Goal: Task Accomplishment & Management: Complete application form

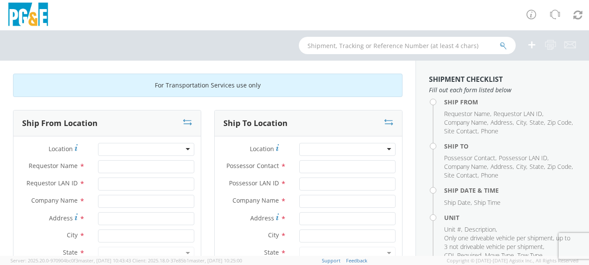
click at [186, 147] on div at bounding box center [146, 149] width 96 height 13
type input "wi"
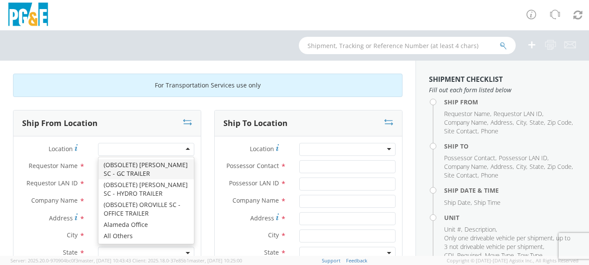
click at [161, 149] on div at bounding box center [146, 149] width 96 height 13
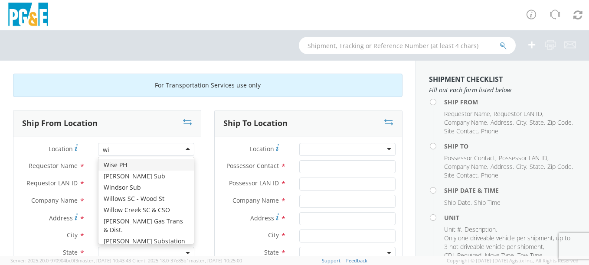
type input "wil"
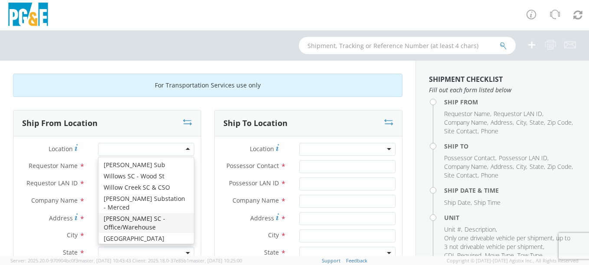
type input "PG&E"
type input "[STREET_ADDRESS][PERSON_NAME]"
type input "[PERSON_NAME]"
type input "95490"
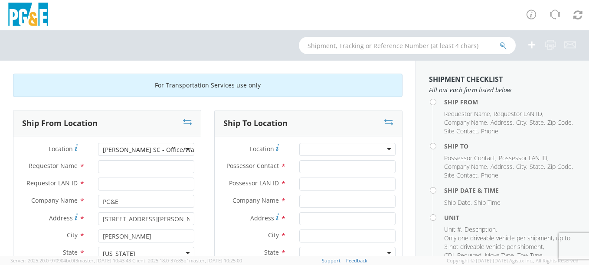
scroll to position [43, 0]
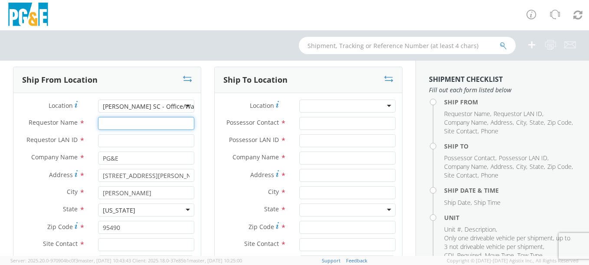
click at [149, 124] on input "Requestor Name *" at bounding box center [146, 123] width 96 height 13
type input "[PERSON_NAME]"
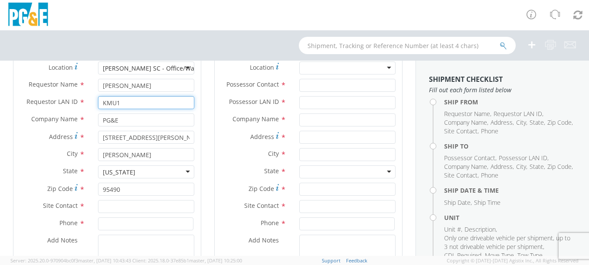
scroll to position [130, 0]
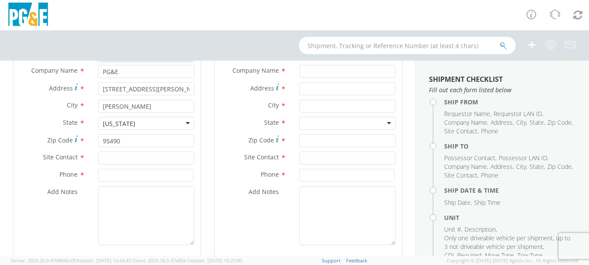
type input "KMU1"
click at [154, 153] on input "text" at bounding box center [146, 158] width 96 height 13
type input "[PERSON_NAME]"
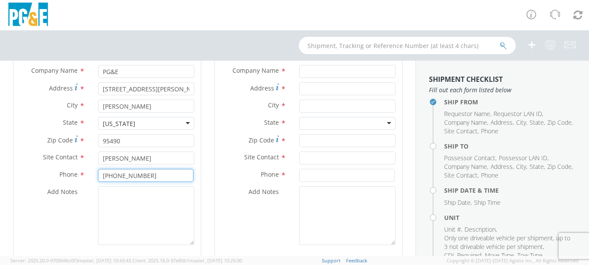
type input "[PHONE_NUMBER]"
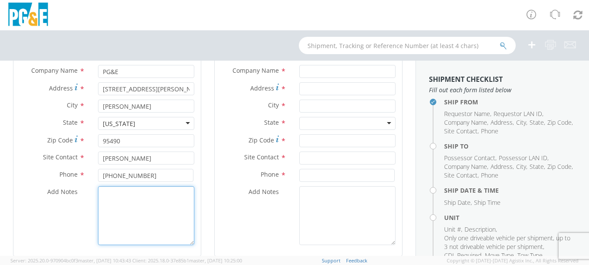
click at [170, 199] on textarea "Add Notes *" at bounding box center [146, 215] width 96 height 59
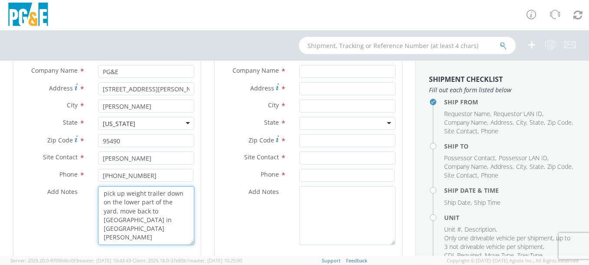
type textarea "pick up weight trailer down on the lower part of the yard, move back to [GEOGRA…"
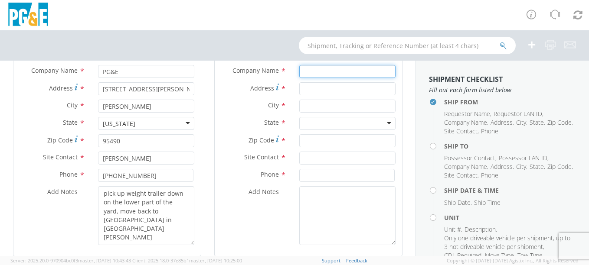
click at [324, 72] on input "text" at bounding box center [347, 71] width 96 height 13
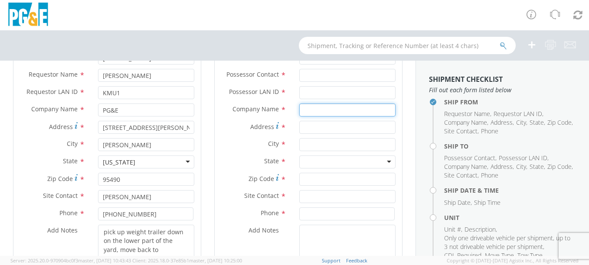
scroll to position [43, 0]
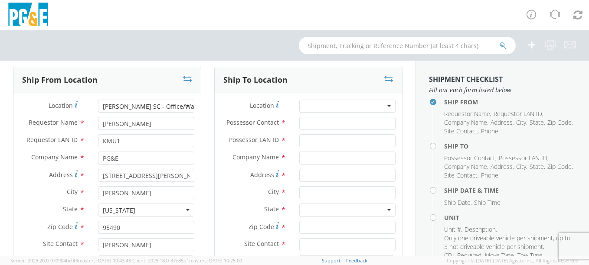
click at [335, 108] on div at bounding box center [347, 106] width 96 height 13
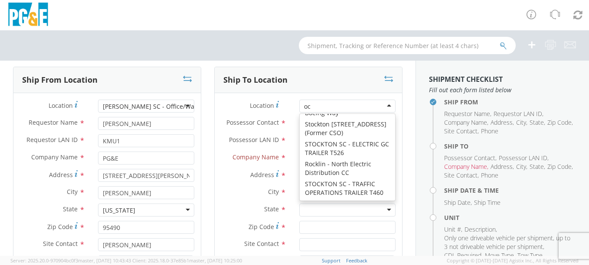
scroll to position [2, 0]
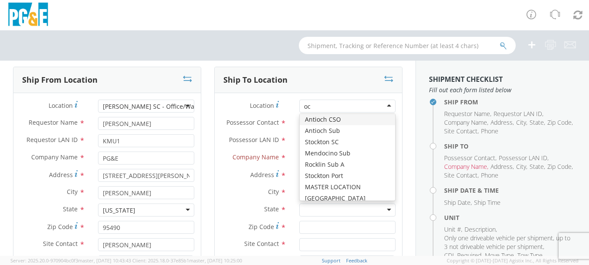
type input "o"
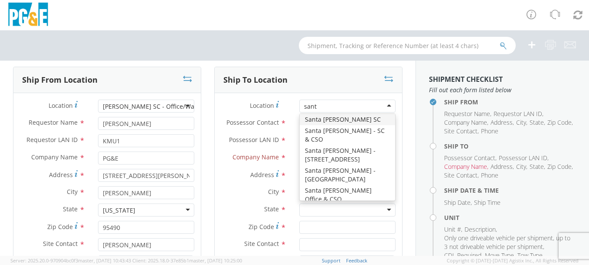
type input "santa"
type input "PG&E"
type input "[STREET_ADDRESS]"
type input "SANTA [PERSON_NAME]"
type input "95401"
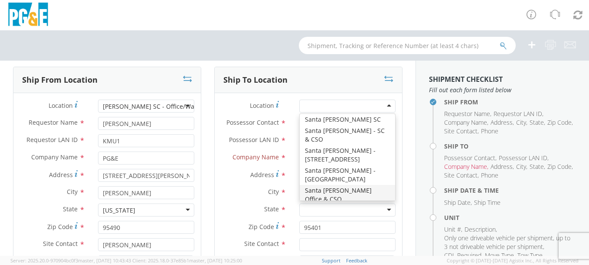
scroll to position [0, 0]
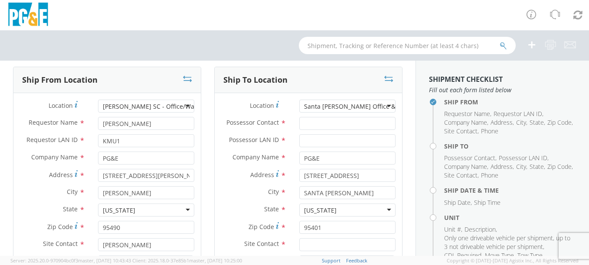
click at [358, 107] on div "Santa [PERSON_NAME] Office & CSO" at bounding box center [356, 106] width 105 height 9
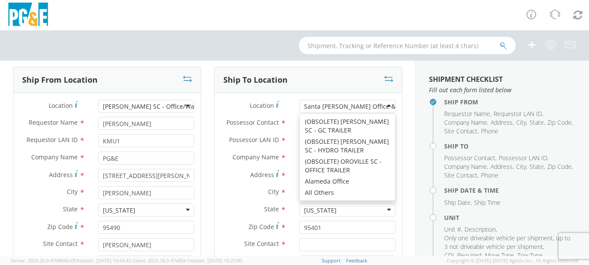
type input "[STREET_ADDRESS]"
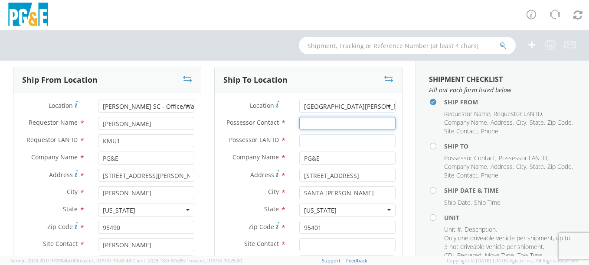
click at [338, 126] on input "Possessor Contact *" at bounding box center [347, 123] width 96 height 13
type input "[PERSON_NAME]"
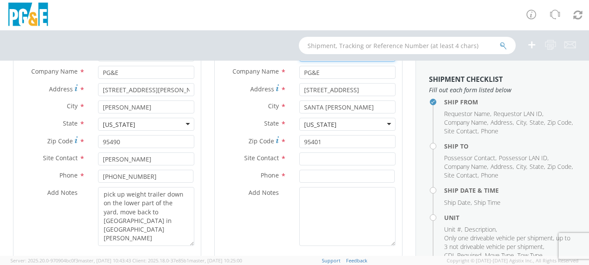
scroll to position [130, 0]
type input "KMU1"
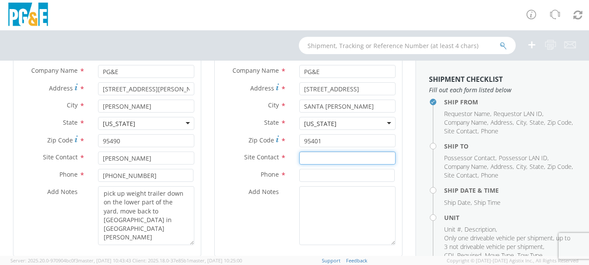
click at [343, 164] on input "text" at bounding box center [347, 158] width 96 height 13
type input "[PERSON_NAME]"
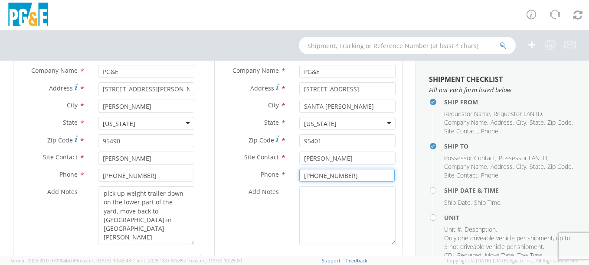
type input "[PHONE_NUMBER]"
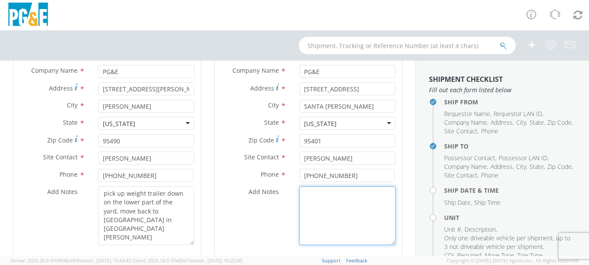
click at [326, 197] on textarea "Add Notes *" at bounding box center [347, 215] width 96 height 59
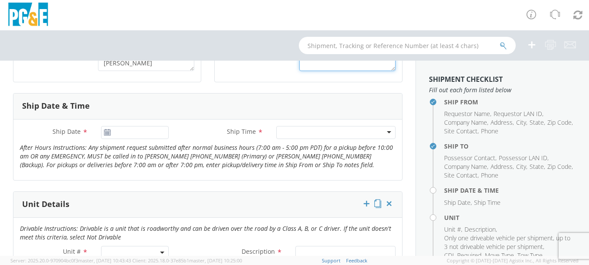
scroll to position [347, 0]
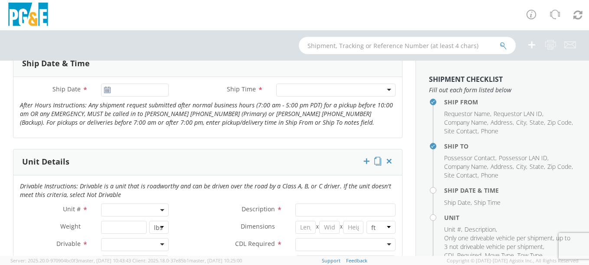
type textarea "drop weight trailer off in the back by the stick boom crane please"
click at [106, 89] on icon at bounding box center [107, 90] width 7 height 7
click at [130, 98] on div "Ship Date *" at bounding box center [94, 92] width 162 height 17
click at [130, 94] on input "[DATE]" at bounding box center [135, 90] width 68 height 13
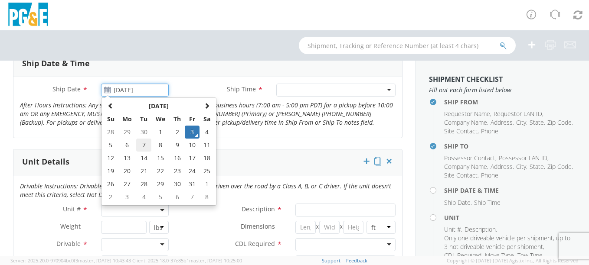
click at [138, 146] on td "7" at bounding box center [143, 145] width 15 height 13
type input "[DATE]"
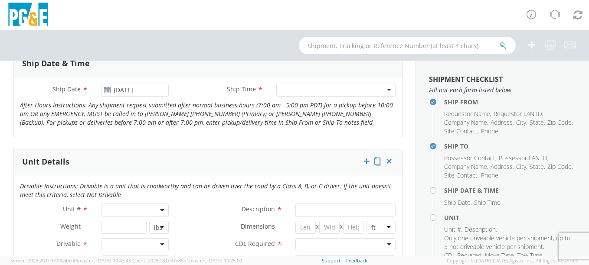
click at [287, 90] on div at bounding box center [335, 90] width 119 height 13
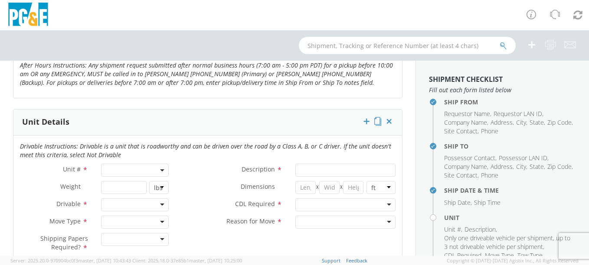
scroll to position [434, 0]
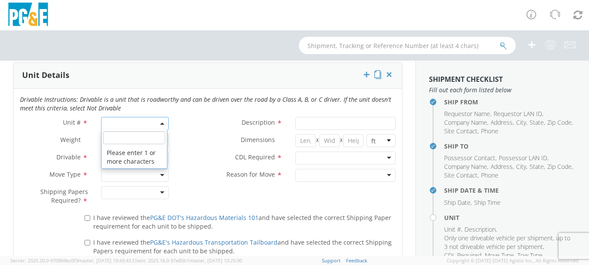
click at [126, 124] on span at bounding box center [135, 123] width 68 height 13
click at [126, 137] on input "search" at bounding box center [134, 137] width 62 height 13
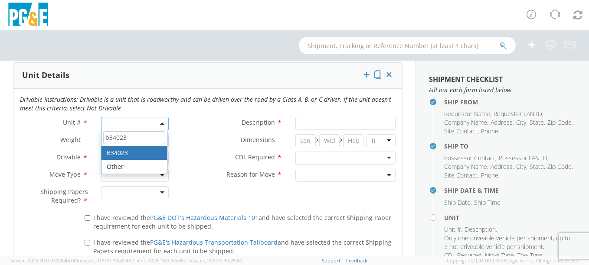
type input "b34023"
type input "TRAILER; FLATBED - SM"
type input "45560"
select select "B34023"
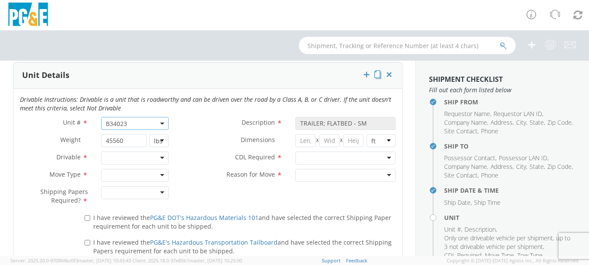
click at [129, 157] on div at bounding box center [135, 158] width 68 height 13
click at [126, 175] on div at bounding box center [135, 175] width 68 height 13
click at [127, 194] on div at bounding box center [135, 192] width 68 height 13
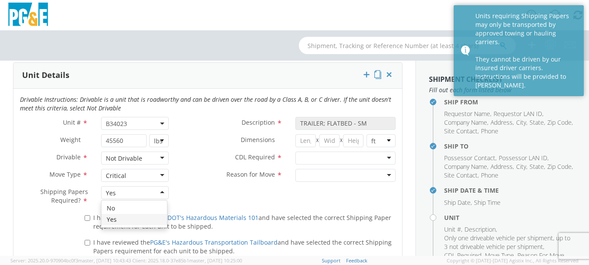
click at [149, 189] on div "Yes" at bounding box center [135, 192] width 68 height 13
click at [88, 218] on input "I have reviewed the PG&E DOT's Hazardous Materials 101 and have selected the co…" at bounding box center [88, 218] width 6 height 6
checkbox input "true"
click at [88, 238] on label "I have reviewed the PG&E's Hazardous Transportation Tailboard and have selected…" at bounding box center [240, 246] width 311 height 19
click at [88, 240] on input "I have reviewed the PG&E's Hazardous Transportation Tailboard and have selected…" at bounding box center [88, 243] width 6 height 6
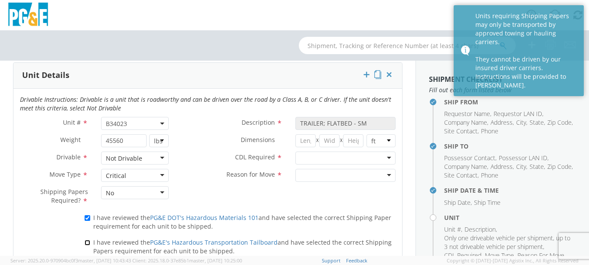
checkbox input "true"
click at [328, 160] on div at bounding box center [345, 158] width 100 height 13
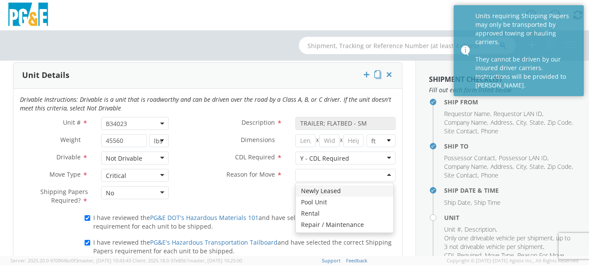
click at [329, 173] on div at bounding box center [345, 175] width 100 height 13
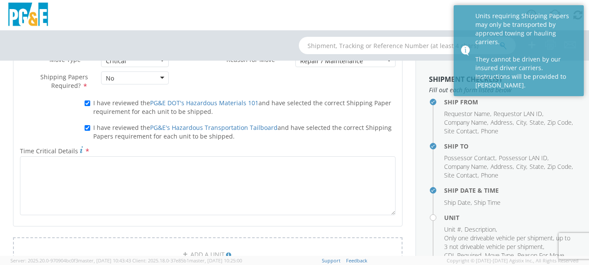
scroll to position [564, 0]
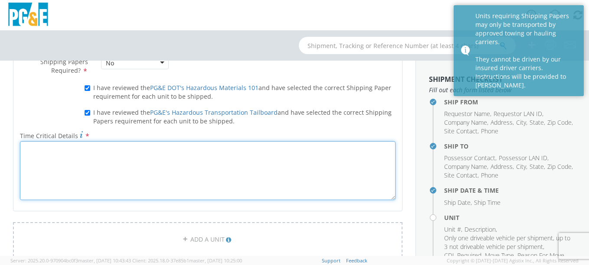
click at [233, 175] on textarea "Time Critical Details *" at bounding box center [207, 170] width 375 height 59
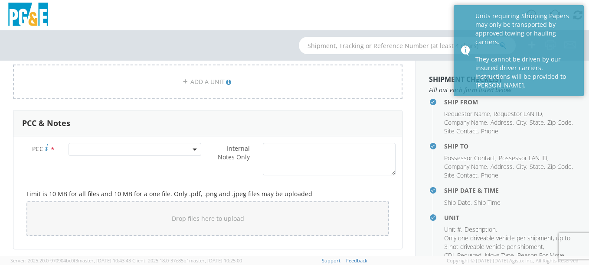
scroll to position [737, 0]
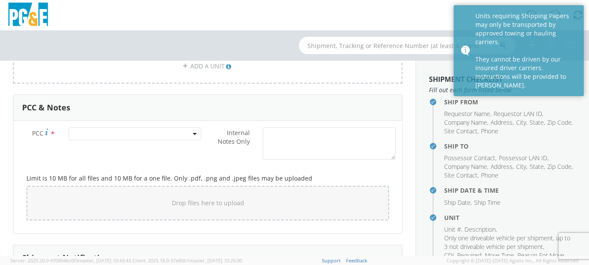
type textarea "need the weight trailer moved early next week for work that is getting done Wed."
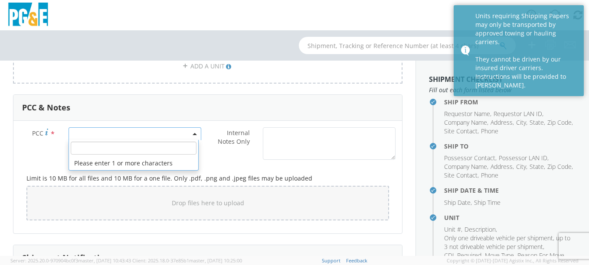
click at [164, 138] on span at bounding box center [134, 133] width 133 height 13
click at [158, 147] on input "number" at bounding box center [134, 148] width 126 height 13
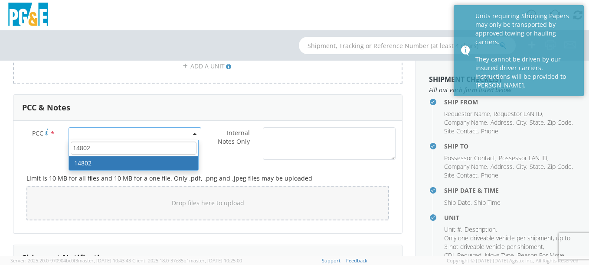
type input "14802"
select select "14802"
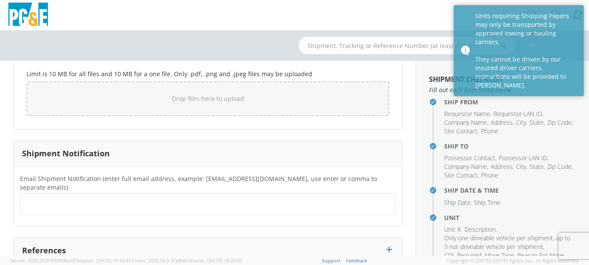
scroll to position [900, 0]
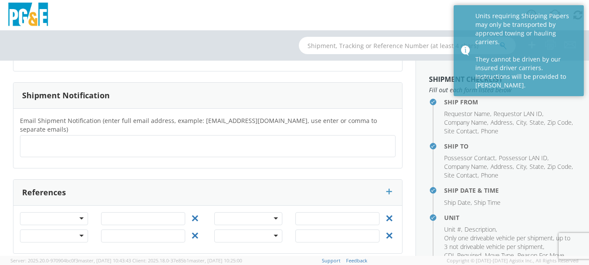
click at [168, 139] on ul at bounding box center [208, 146] width 368 height 14
click at [121, 139] on ul at bounding box center [208, 146] width 368 height 14
type input "a7hs@"
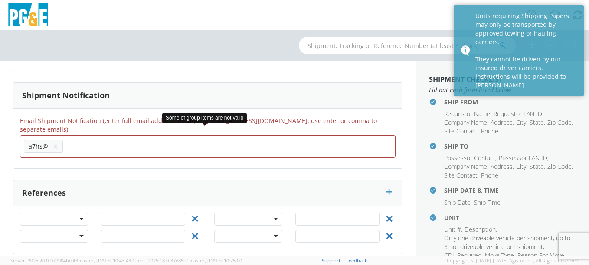
click at [121, 139] on ul "a7hs@ ×" at bounding box center [208, 146] width 368 height 15
type input "g"
click at [49, 140] on li "a7hs@ ×" at bounding box center [43, 146] width 39 height 13
click at [56, 141] on button "×" at bounding box center [55, 146] width 5 height 10
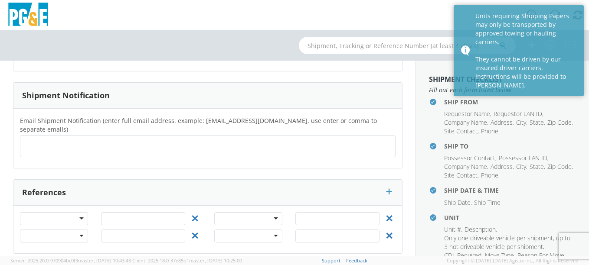
click at [56, 139] on ul at bounding box center [208, 146] width 368 height 14
type input "[EMAIL_ADDRESS][DOMAIN_NAME]"
type input "keg"
click at [119, 139] on ul at bounding box center [208, 146] width 368 height 14
type input "[EMAIL_ADDRESS][DOMAIN_NAME]"
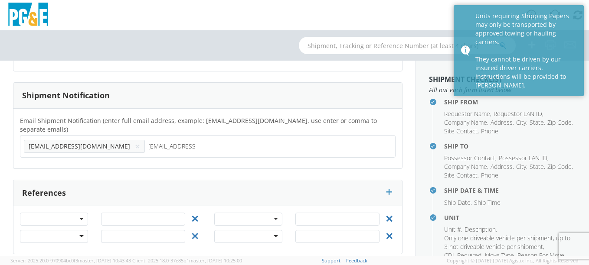
type input "[EMAIL_ADDRESS][DOMAIN_NAME]"
click at [214, 140] on ul "[EMAIL_ADDRESS][DOMAIN_NAME] × [EMAIL_ADDRESS][DOMAIN_NAME] ×" at bounding box center [208, 146] width 368 height 15
type input "c2o"
click at [151, 144] on ul at bounding box center [208, 146] width 368 height 14
type input "[EMAIL_ADDRESS][DOMAIN_NAME]"
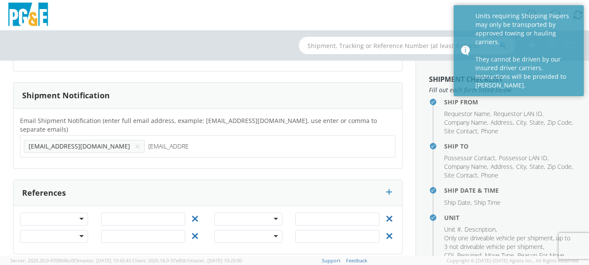
type input "[EMAIL_ADDRESS][DOMAIN_NAME]"
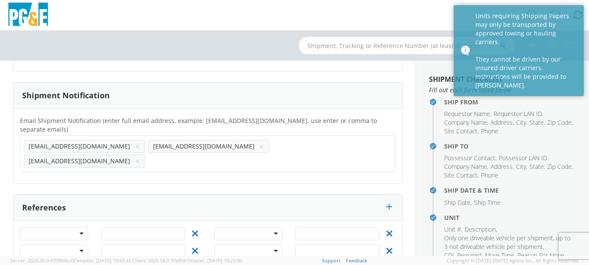
scroll to position [900, 0]
click at [544, 116] on ul "Requestor Name , Requestor LAN ID , Company Name , Address , City , State , Zip…" at bounding box center [510, 123] width 132 height 26
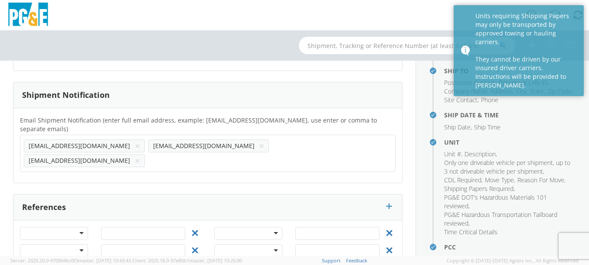
scroll to position [157, 0]
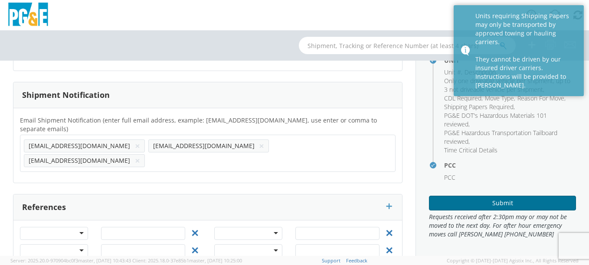
click at [505, 205] on button "Submit" at bounding box center [502, 203] width 147 height 15
